Goal: Information Seeking & Learning: Learn about a topic

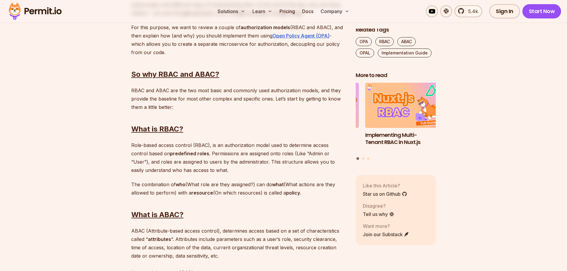
scroll to position [446, 0]
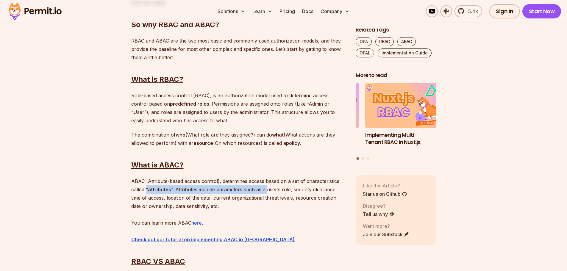
drag, startPoint x: 147, startPoint y: 189, endPoint x: 267, endPoint y: 198, distance: 120.3
click at [266, 191] on p "ABAC (Attribute-based access control), determines access based on a set of char…" at bounding box center [238, 210] width 215 height 67
click at [251, 194] on p "ABAC (Attribute-based access control), determines access based on a set of char…" at bounding box center [238, 210] width 215 height 67
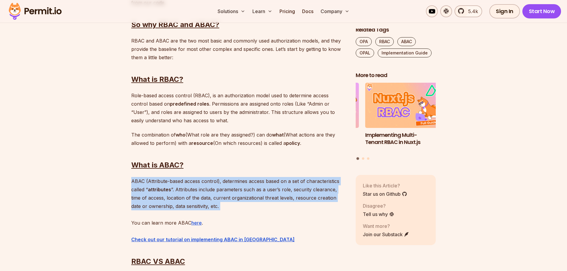
click at [251, 194] on p "ABAC (Attribute-based access control), determines access based on a set of char…" at bounding box center [238, 210] width 215 height 67
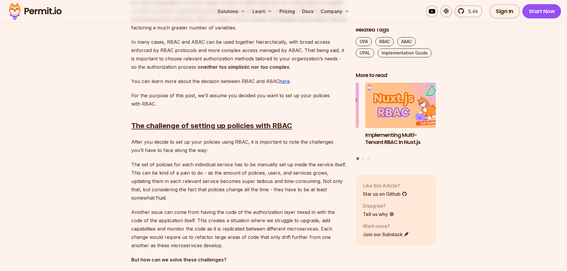
scroll to position [843, 0]
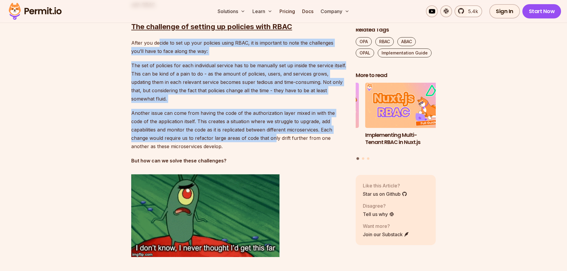
drag, startPoint x: 158, startPoint y: 43, endPoint x: 240, endPoint y: 139, distance: 125.2
click at [161, 73] on p "The set of policies for each individual service has to be manually set up insid…" at bounding box center [238, 82] width 215 height 42
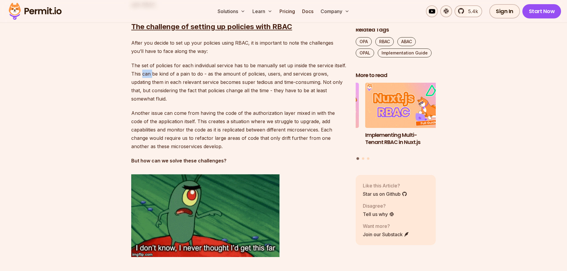
click at [161, 73] on p "The set of policies for each individual service has to be manually set up insid…" at bounding box center [238, 82] width 215 height 42
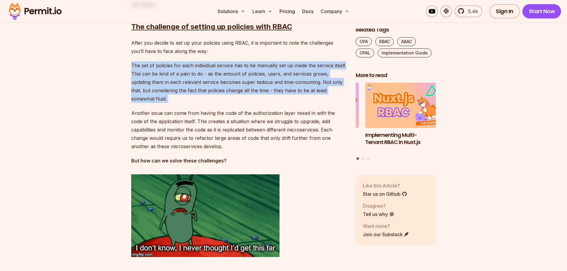
click at [161, 73] on p "The set of policies for each individual service has to be manually set up insid…" at bounding box center [238, 82] width 215 height 42
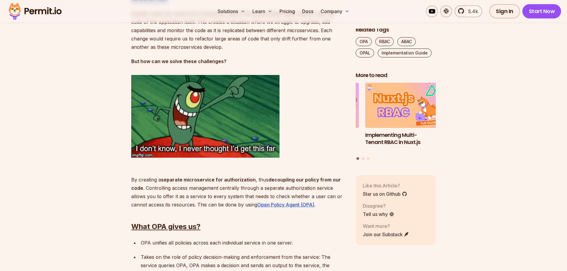
scroll to position [992, 0]
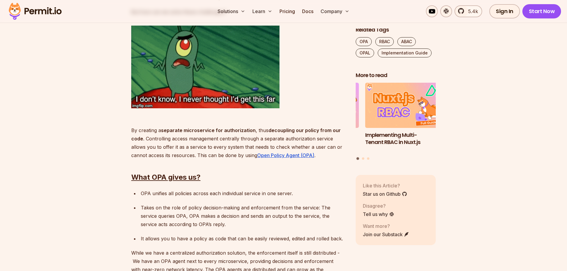
drag, startPoint x: 142, startPoint y: 130, endPoint x: 257, endPoint y: 159, distance: 118.2
click at [257, 159] on p "By creating a separate microservice for authorization , thus decoupling our pol…" at bounding box center [238, 139] width 215 height 42
click at [230, 142] on p "By creating a separate microservice for authorization , thus decoupling our pol…" at bounding box center [238, 139] width 215 height 42
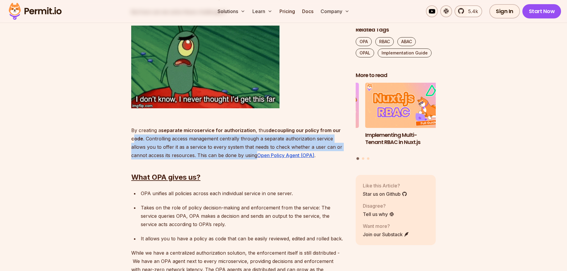
drag, startPoint x: 134, startPoint y: 139, endPoint x: 256, endPoint y: 155, distance: 123.4
click at [256, 155] on p "By creating a separate microservice for authorization , thus decoupling our pol…" at bounding box center [238, 139] width 215 height 42
click at [234, 144] on p "By creating a separate microservice for authorization , thus decoupling our pol…" at bounding box center [238, 139] width 215 height 42
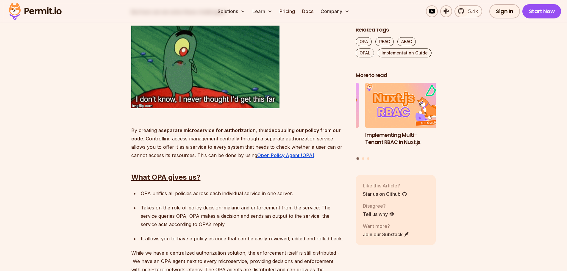
click at [234, 144] on p "By creating a separate microservice for authorization , thus decoupling our pol…" at bounding box center [238, 139] width 215 height 42
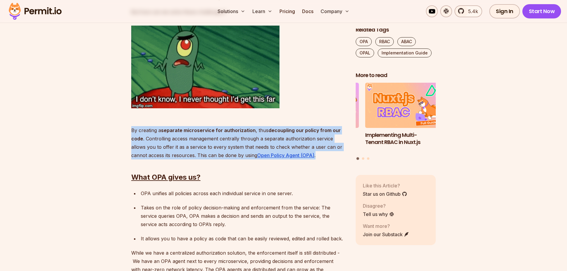
click at [234, 144] on p "By creating a separate microservice for authorization , thus decoupling our pol…" at bounding box center [238, 139] width 215 height 42
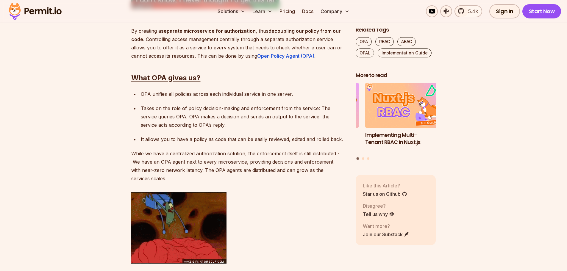
click at [175, 95] on div "OPA unifies all policies across each individual service in one server." at bounding box center [243, 94] width 205 height 8
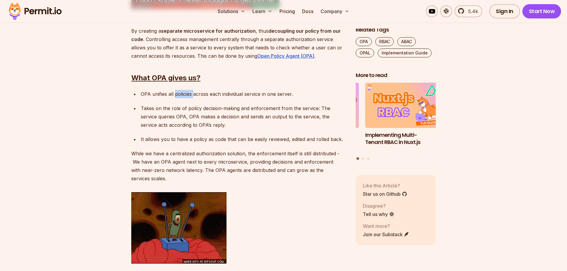
click at [175, 95] on div "OPA unifies all policies across each individual service in one server." at bounding box center [243, 94] width 205 height 8
click at [167, 107] on p "Takes on the role of policy decision-making and enforcement from the service: ⁠…" at bounding box center [243, 116] width 205 height 25
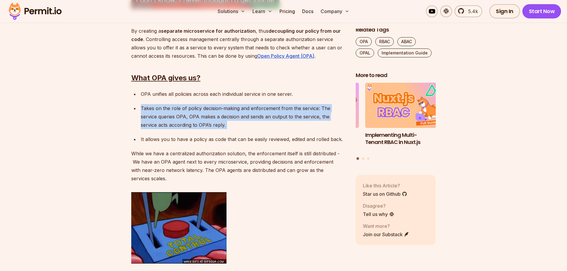
click at [167, 107] on p "Takes on the role of policy decision-making and enforcement from the service: ⁠…" at bounding box center [243, 116] width 205 height 25
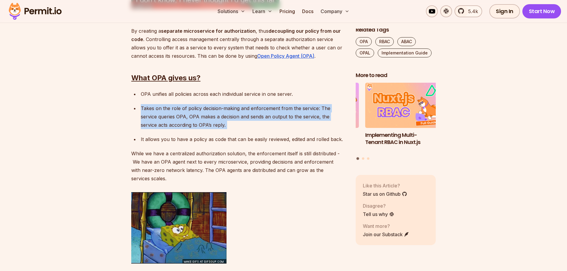
click at [161, 140] on p "It allows you to have a policy as code that can be easily reviewed, edited and …" at bounding box center [243, 139] width 205 height 8
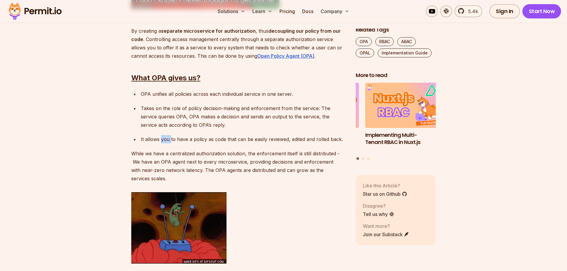
click at [161, 140] on p "It allows you to have a policy as code that can be easily reviewed, edited and …" at bounding box center [243, 139] width 205 height 8
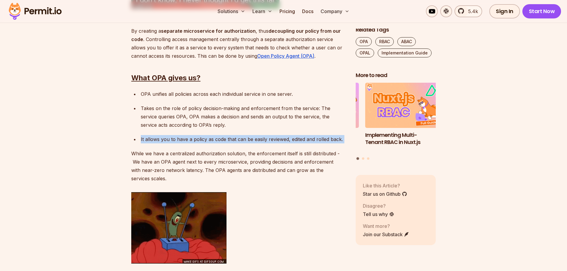
click at [161, 140] on p "It allows you to have a policy as code that can be easily reviewed, edited and …" at bounding box center [243, 139] width 205 height 8
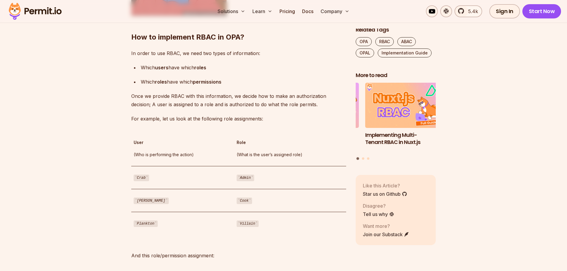
scroll to position [1438, 0]
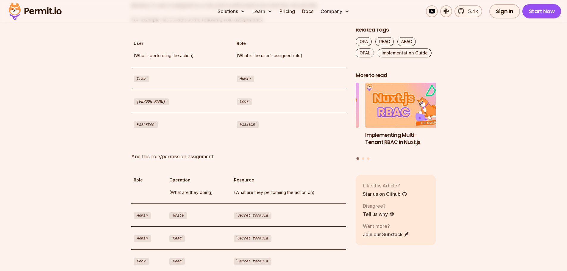
click at [179, 159] on p "And this role/permission assignment:" at bounding box center [238, 152] width 215 height 17
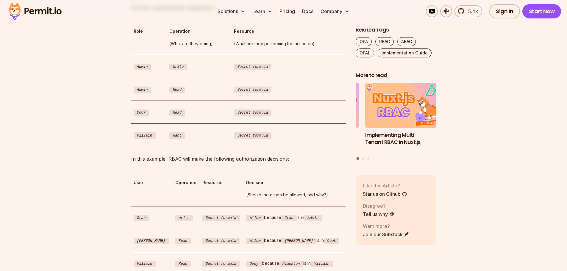
scroll to position [1637, 0]
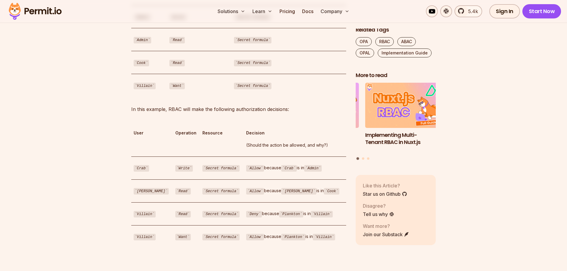
click at [326, 108] on p "In this example, RBAC will make the following authorization decisions:" at bounding box center [238, 109] width 215 height 8
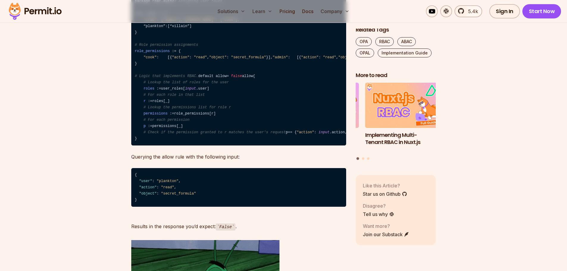
scroll to position [2083, 0]
